Goal: Transaction & Acquisition: Purchase product/service

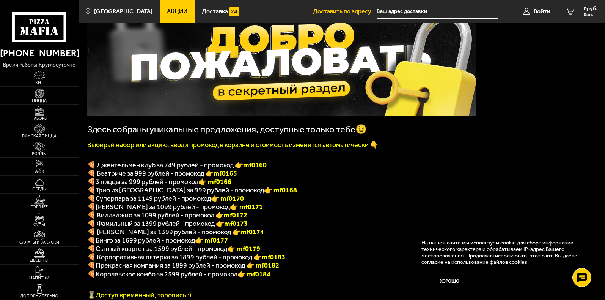
scroll to position [76, 0]
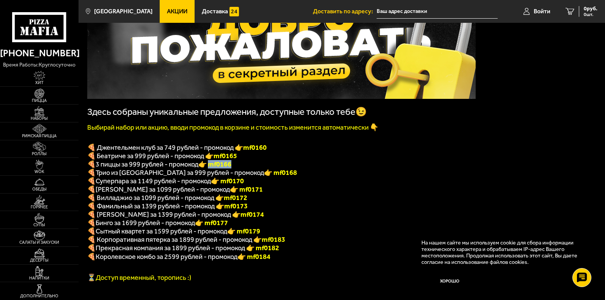
drag, startPoint x: 233, startPoint y: 167, endPoint x: 210, endPoint y: 169, distance: 23.6
click at [210, 168] on p "🍕 3 пиццы за 999 рублей - промокод 👉 mf0166" at bounding box center [281, 164] width 389 height 8
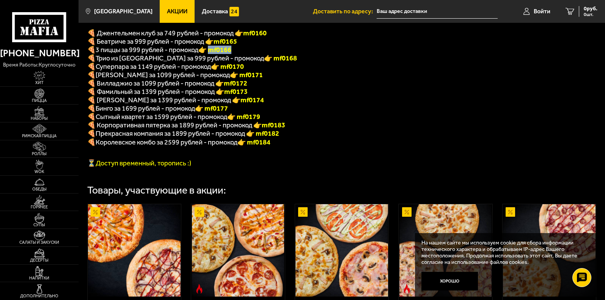
scroll to position [190, 0]
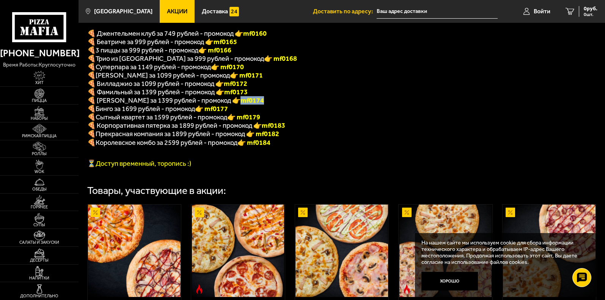
drag, startPoint x: 254, startPoint y: 109, endPoint x: 225, endPoint y: 107, distance: 28.5
click at [225, 104] on p "🍕 [PERSON_NAME] за 1399 рублей - промокод 👉 mf0174" at bounding box center [281, 100] width 389 height 8
copy b "mf0174"
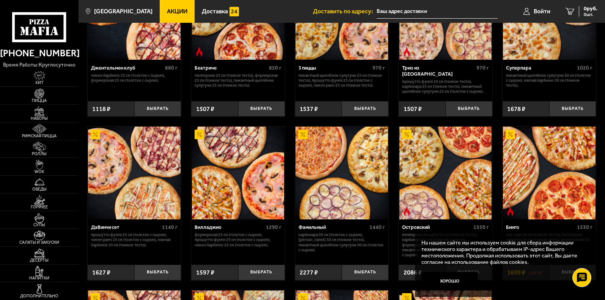
scroll to position [493, 0]
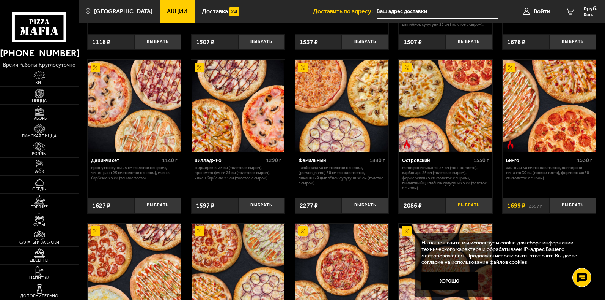
click at [474, 213] on button "Выбрать" at bounding box center [469, 205] width 47 height 16
click at [579, 11] on span "2086 руб." at bounding box center [586, 8] width 23 height 5
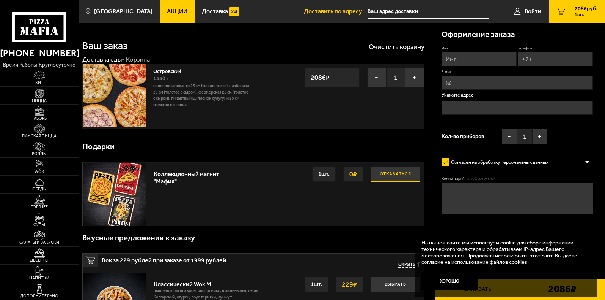
click at [470, 58] on input "Имя" at bounding box center [479, 59] width 75 height 14
click at [538, 141] on button "+" at bounding box center [540, 136] width 15 height 15
click at [478, 57] on input "Имя" at bounding box center [479, 59] width 75 height 14
type input "е"
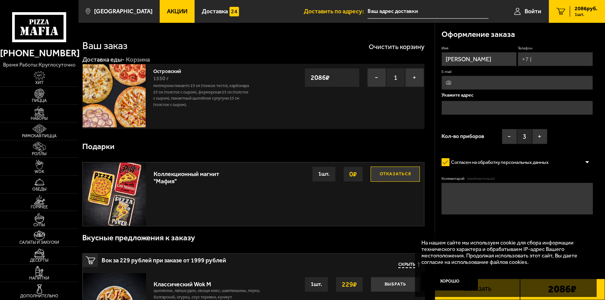
type input "[PERSON_NAME]"
click at [553, 62] on input "Телефон" at bounding box center [555, 59] width 75 height 14
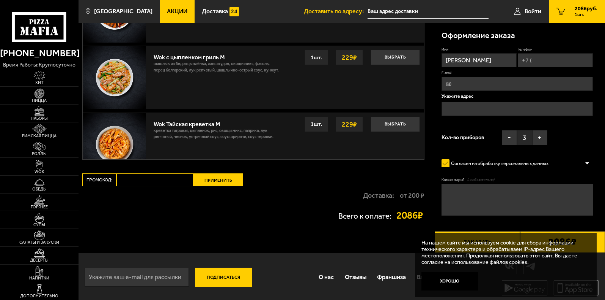
scroll to position [429, 0]
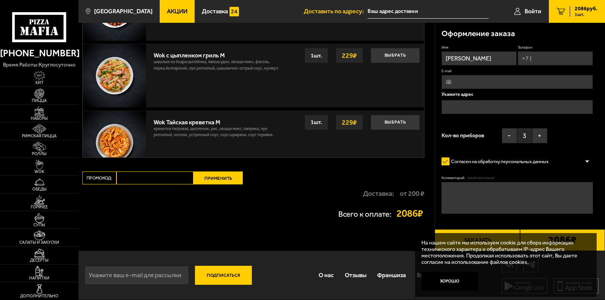
click at [144, 177] on input "Промокод:" at bounding box center [155, 177] width 77 height 13
paste input "mf0174"
type input "mf0174"
click at [200, 181] on button "Применить" at bounding box center [218, 177] width 49 height 13
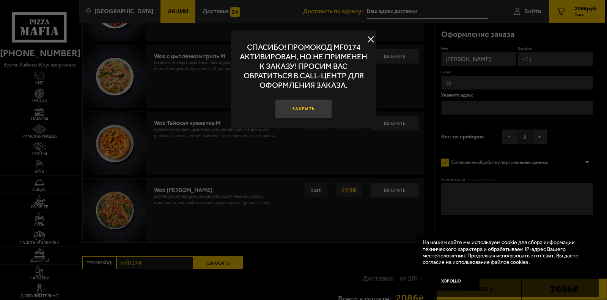
click at [292, 108] on button "Закрыть" at bounding box center [303, 108] width 57 height 19
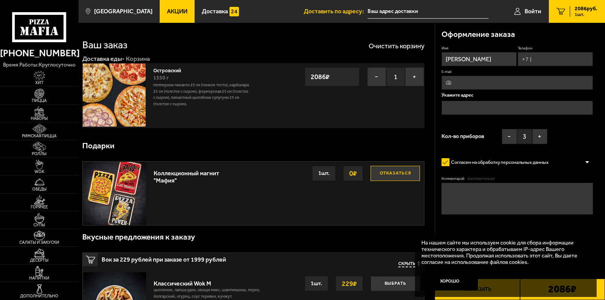
scroll to position [0, 0]
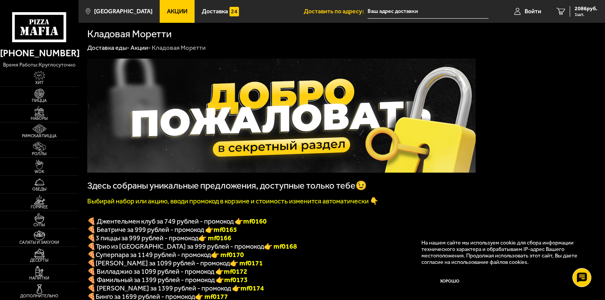
scroll to position [38, 0]
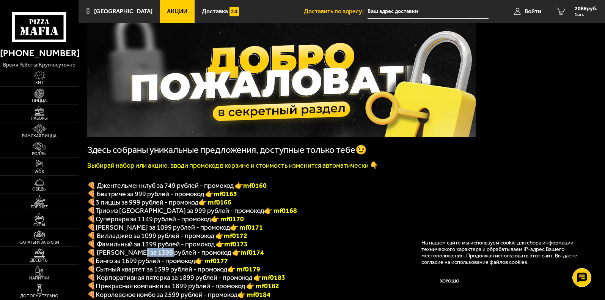
drag, startPoint x: 137, startPoint y: 259, endPoint x: 167, endPoint y: 259, distance: 30.0
click at [167, 256] on span "🍕 [PERSON_NAME] за 1399 рублей - промокод 👉 mf0174" at bounding box center [175, 252] width 177 height 8
